Goal: Task Accomplishment & Management: Manage account settings

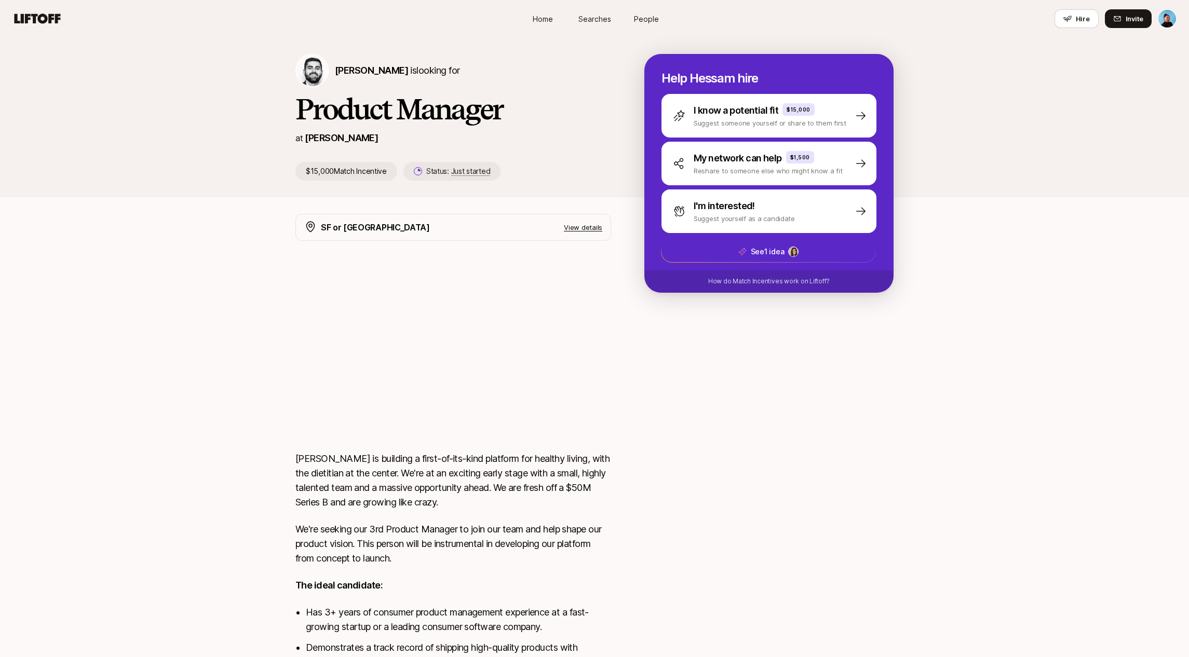
scroll to position [157, 0]
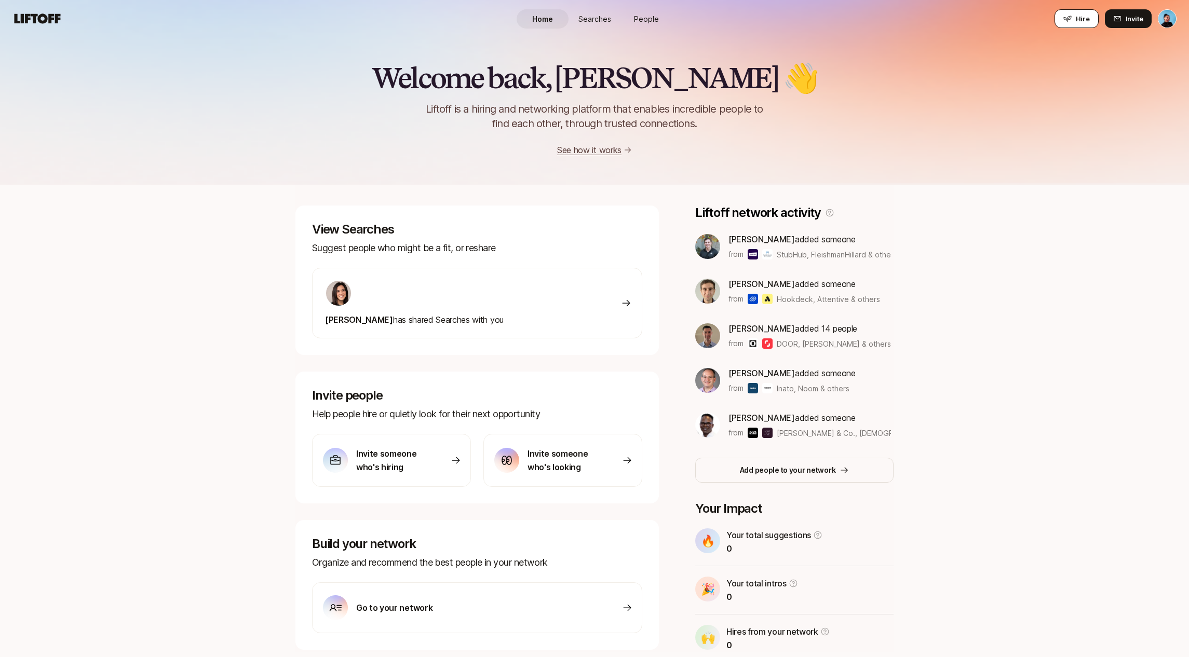
click at [1086, 18] on span "Hire" at bounding box center [1083, 18] width 14 height 10
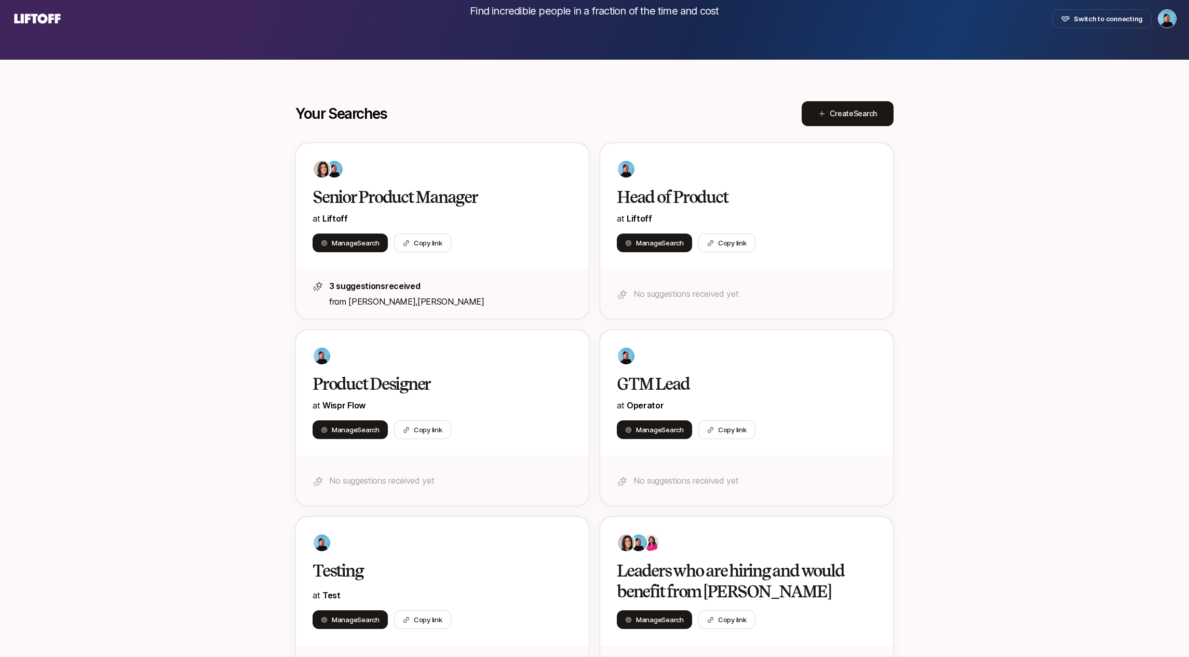
scroll to position [98, 0]
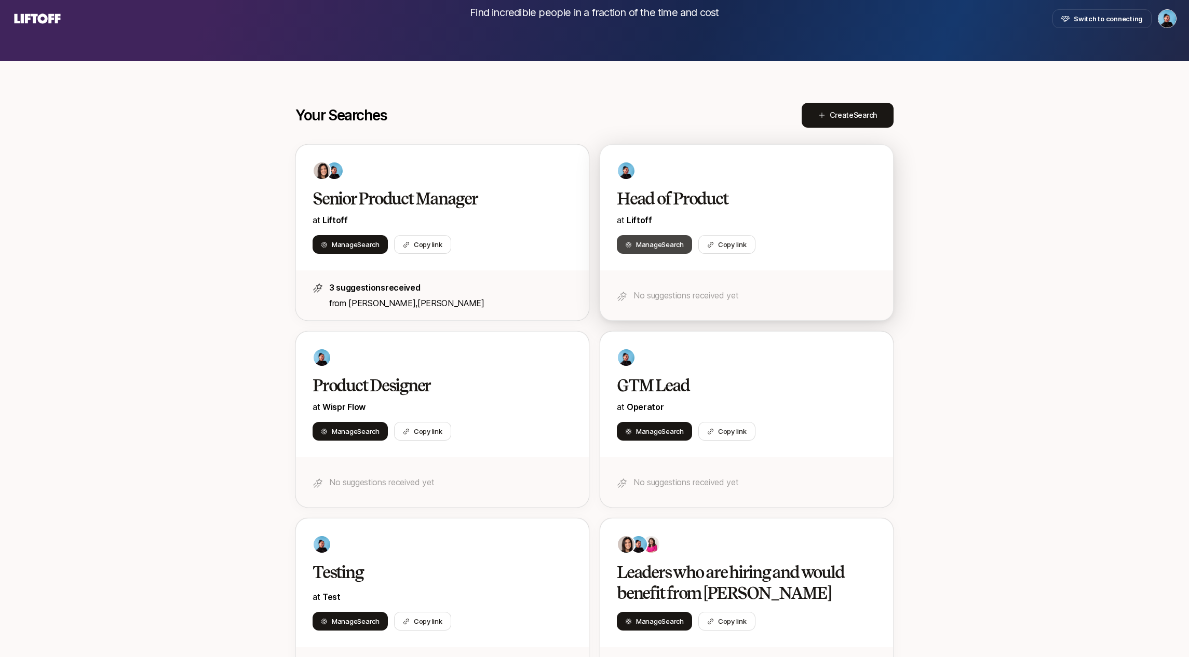
click at [679, 243] on span "Search" at bounding box center [672, 244] width 22 height 8
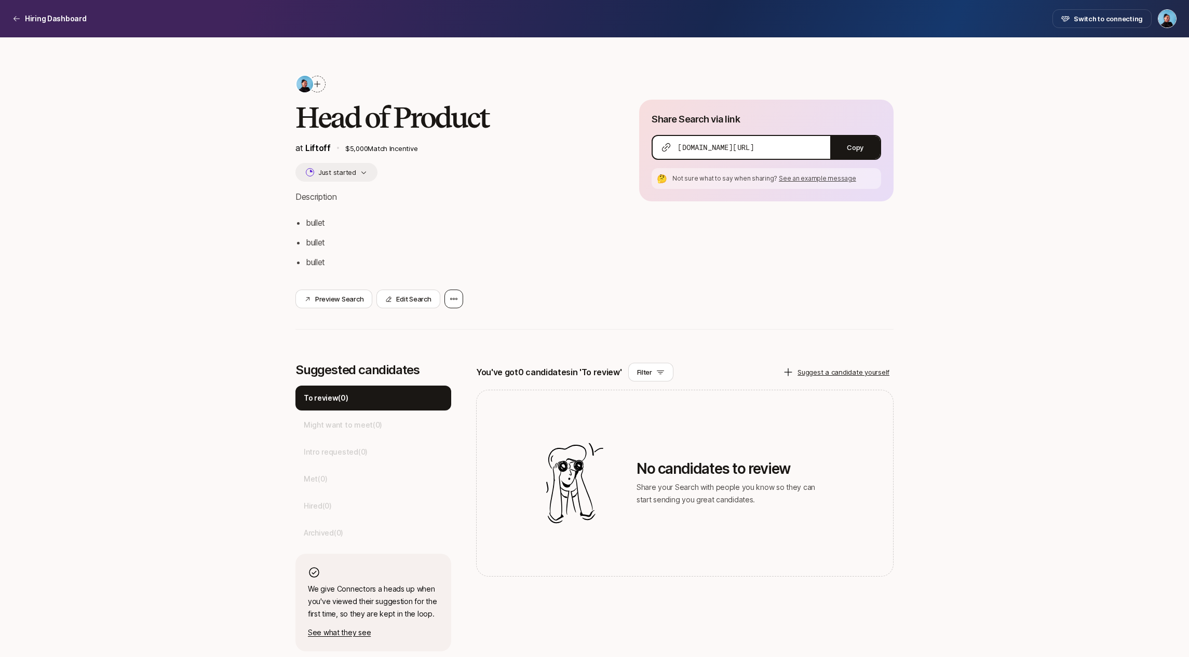
click at [450, 300] on icon at bounding box center [454, 299] width 8 height 8
click at [406, 329] on div "Delete Search" at bounding box center [406, 327] width 114 height 29
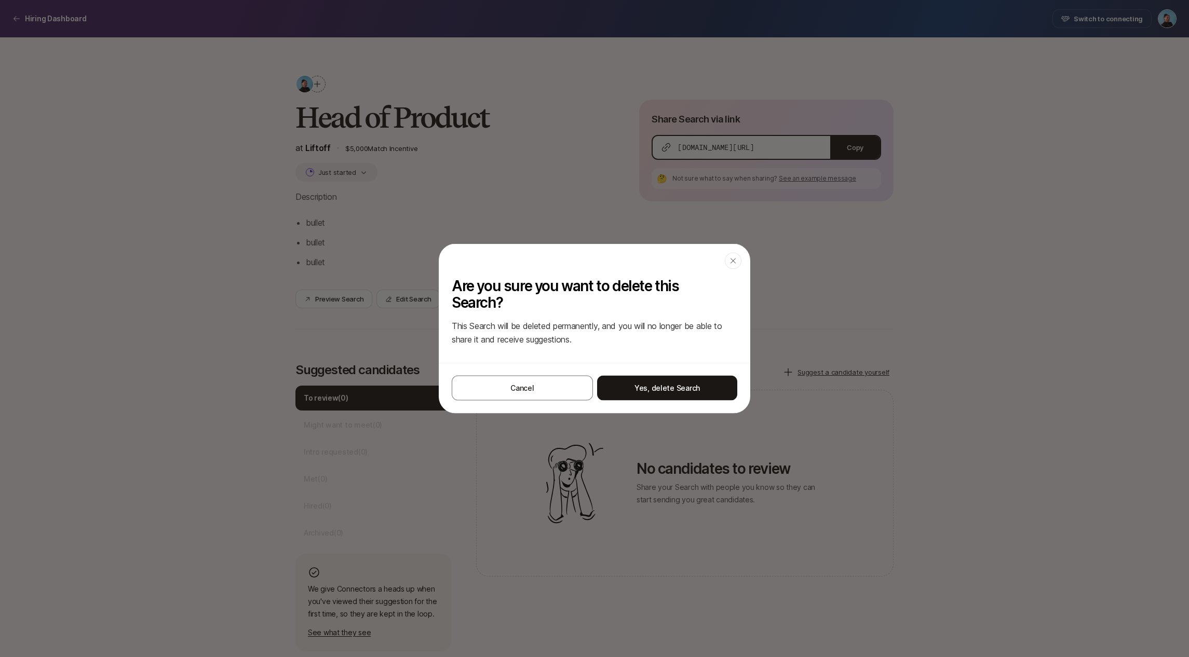
click at [639, 380] on button "Yes, delete Search" at bounding box center [667, 388] width 140 height 25
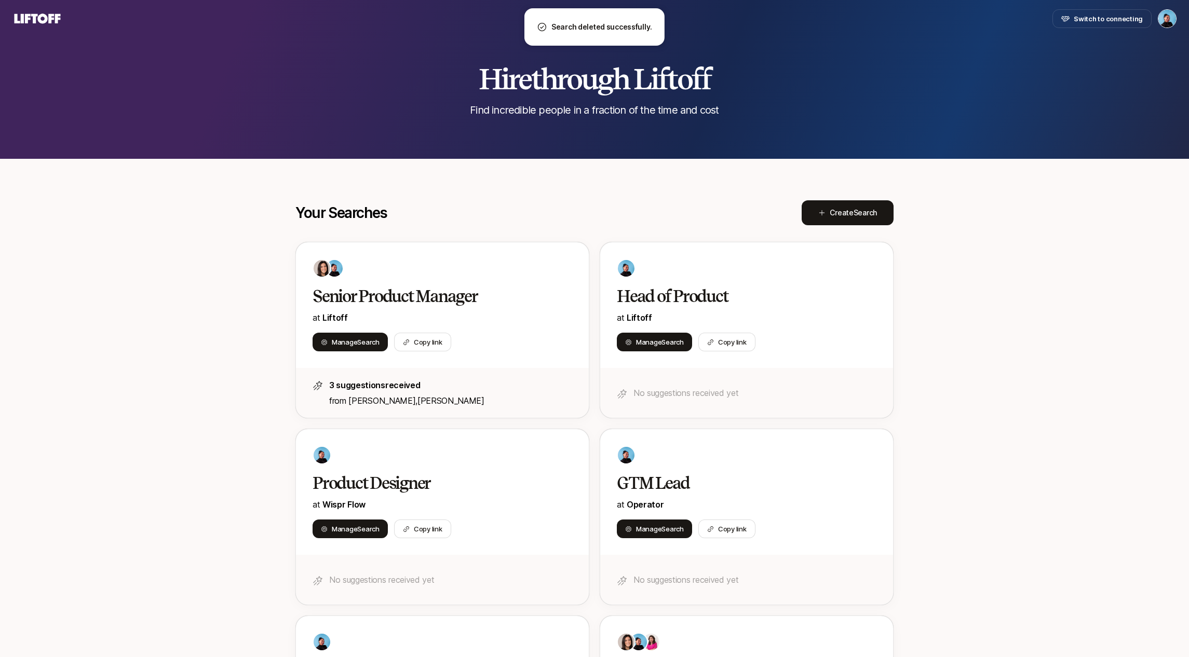
scroll to position [98, 0]
